Goal: Task Accomplishment & Management: Complete application form

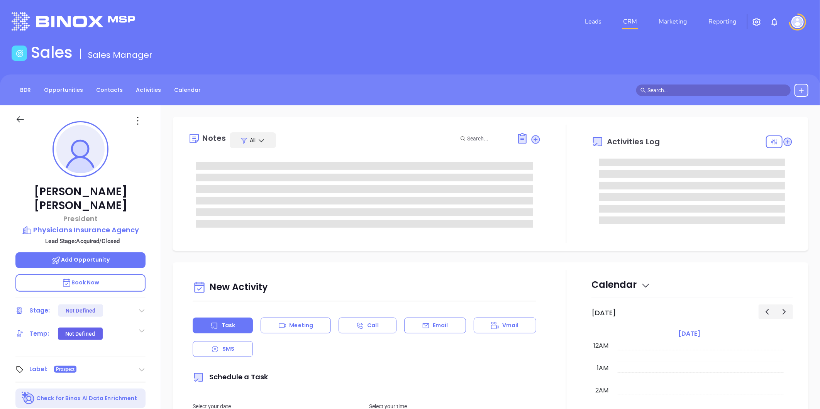
type input "[DATE]"
type input "[PERSON_NAME]"
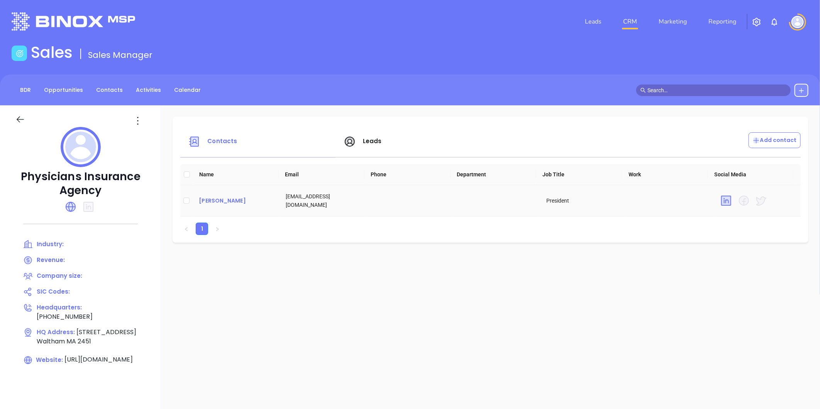
click at [223, 199] on div "[PERSON_NAME]" at bounding box center [236, 200] width 75 height 9
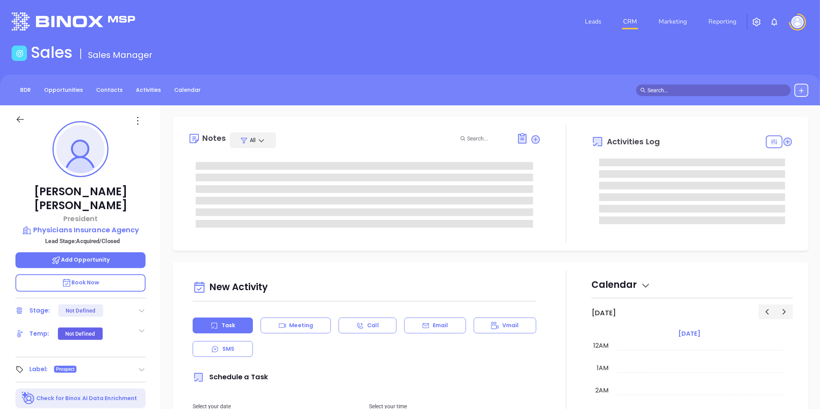
type input "10/01/2025"
type input "Liz Cruz"
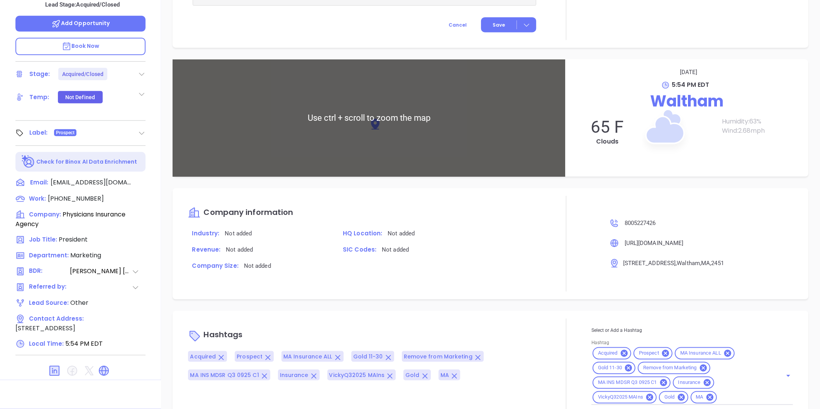
scroll to position [509, 0]
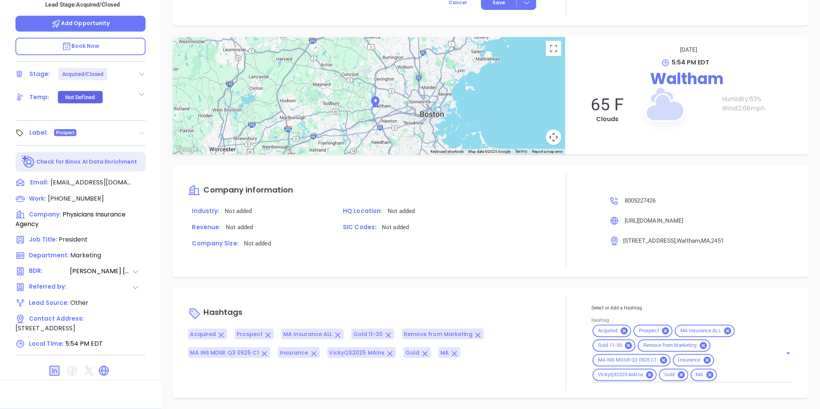
click at [143, 132] on icon at bounding box center [141, 133] width 5 height 3
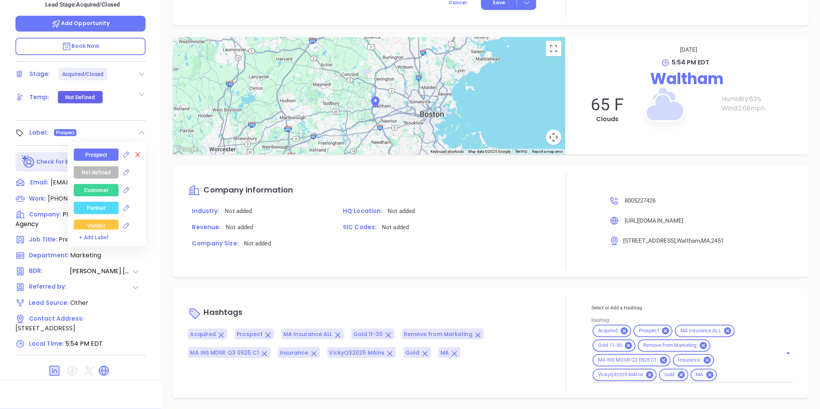
click at [137, 151] on icon at bounding box center [138, 155] width 8 height 8
click at [678, 373] on icon at bounding box center [681, 375] width 7 height 7
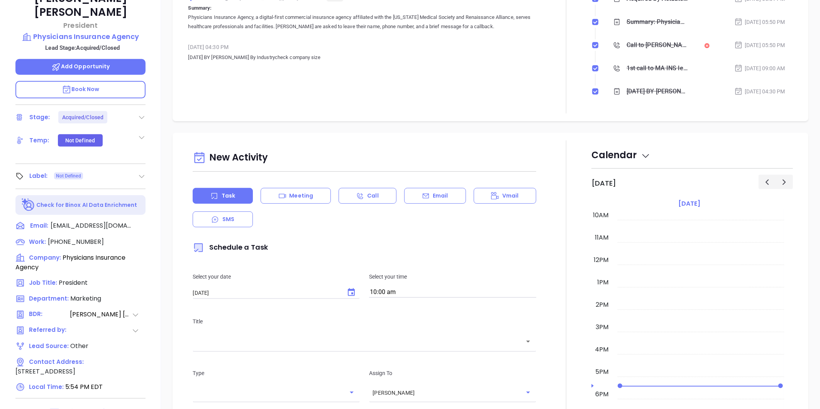
scroll to position [0, 0]
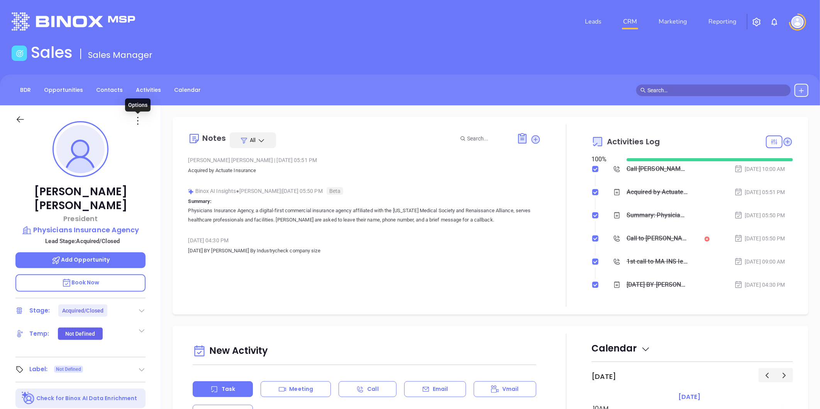
click at [138, 119] on icon at bounding box center [138, 121] width 12 height 12
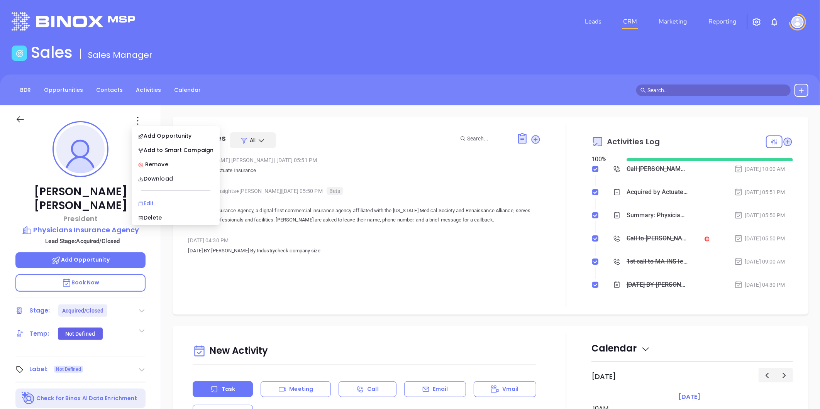
click at [146, 201] on div "Edit" at bounding box center [176, 203] width 76 height 8
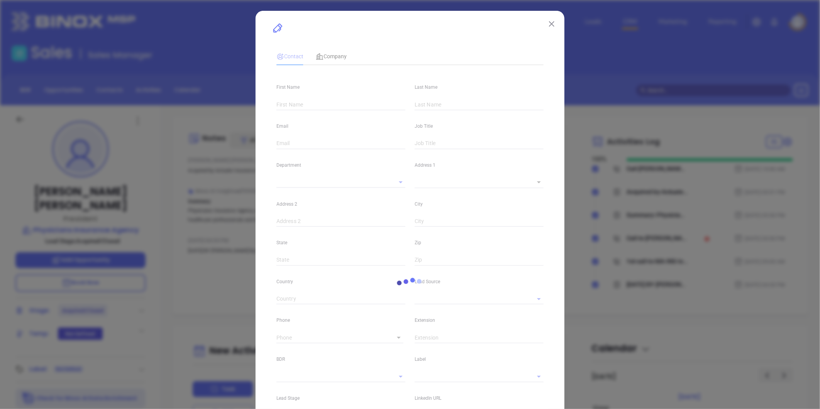
type input "Thomas J."
type input "Bryan"
type input "tbryant@mms.org"
type input "President"
type input "1"
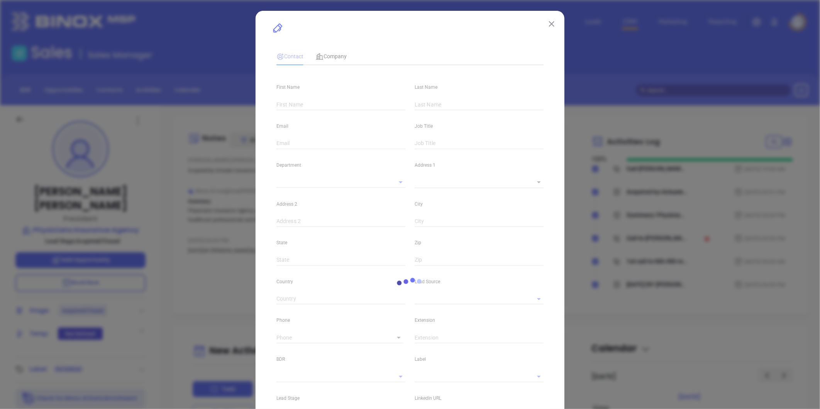
type input "www.linkedin.com/in/thomasjbryant"
type input "Marketing"
type input "Other"
type input "Vicky Mendoza"
type input "Acquired/Closed"
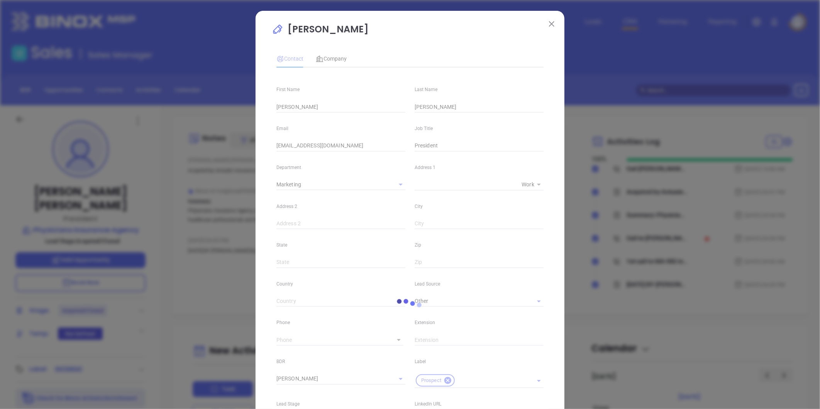
type input "(800) 522-7426"
type input "1"
drag, startPoint x: 367, startPoint y: 28, endPoint x: 361, endPoint y: 31, distance: 6.6
click at [361, 31] on p "Thomas J. Bryan" at bounding box center [410, 31] width 277 height 18
copy p "Thomas J. Bryan"
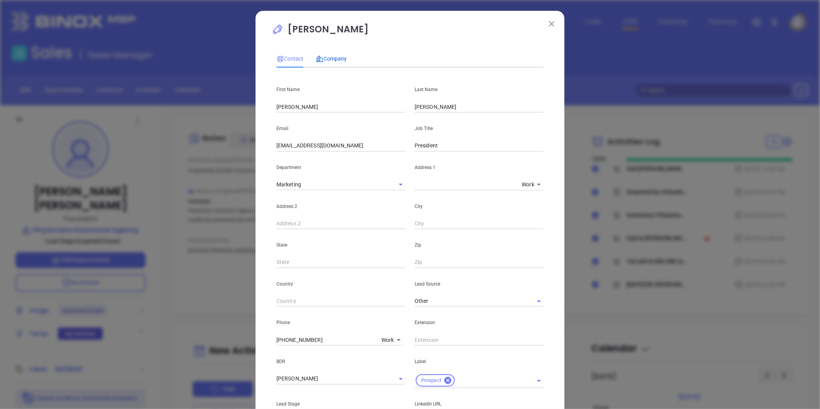
drag, startPoint x: 330, startPoint y: 58, endPoint x: 332, endPoint y: 64, distance: 5.7
click at [330, 58] on span "Company" at bounding box center [331, 59] width 31 height 6
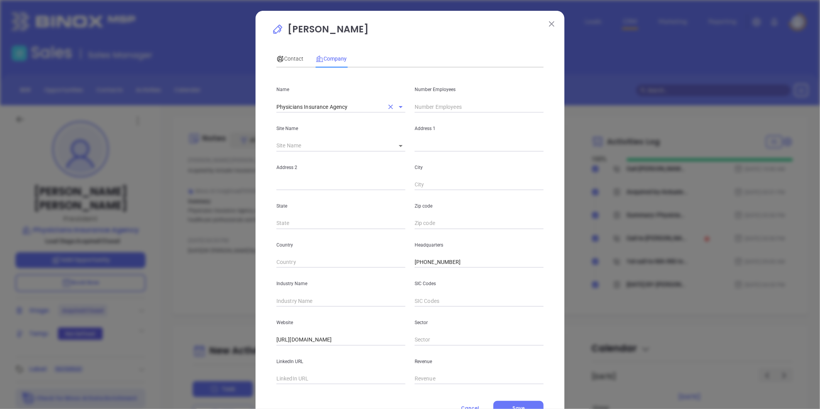
click at [317, 107] on input "Physicians Insurance Agency" at bounding box center [330, 106] width 107 height 11
click at [285, 57] on span "Contact" at bounding box center [290, 59] width 27 height 6
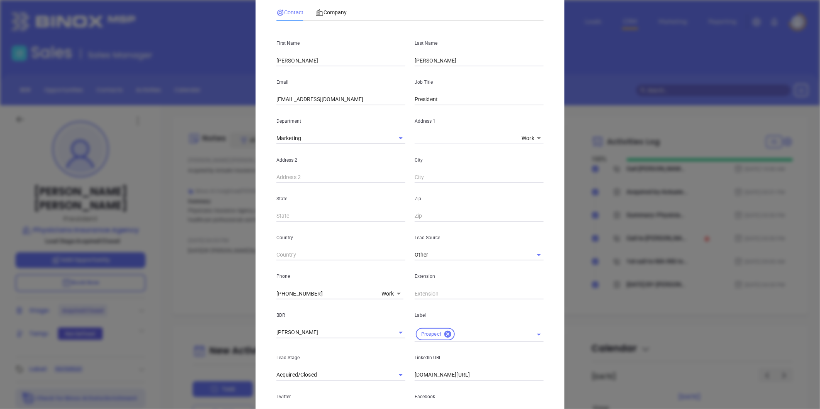
scroll to position [187, 0]
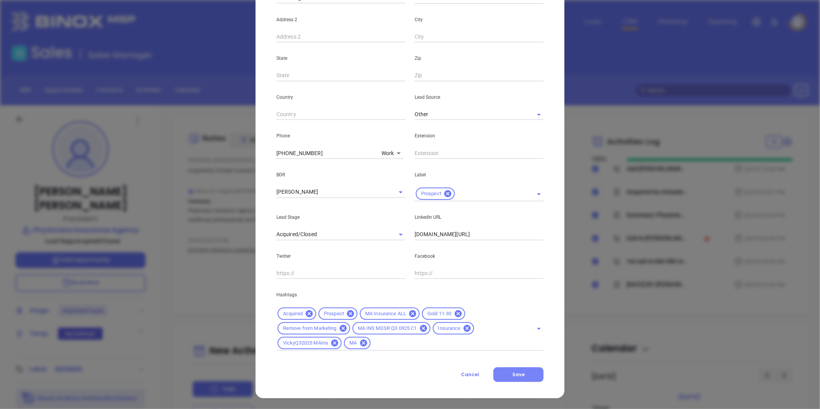
click at [521, 375] on span "Save" at bounding box center [518, 375] width 12 height 7
